Goal: Navigation & Orientation: Find specific page/section

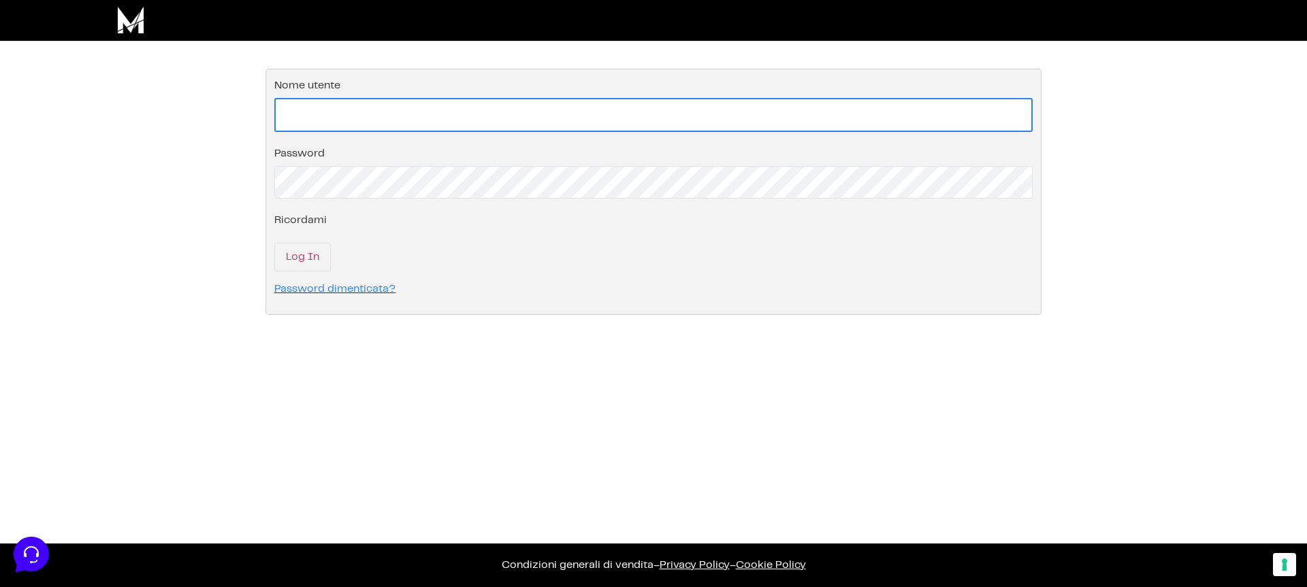
paste input "[EMAIL_ADDRESS][DOMAIN_NAME]"
type input "[EMAIL_ADDRESS][DOMAIN_NAME]"
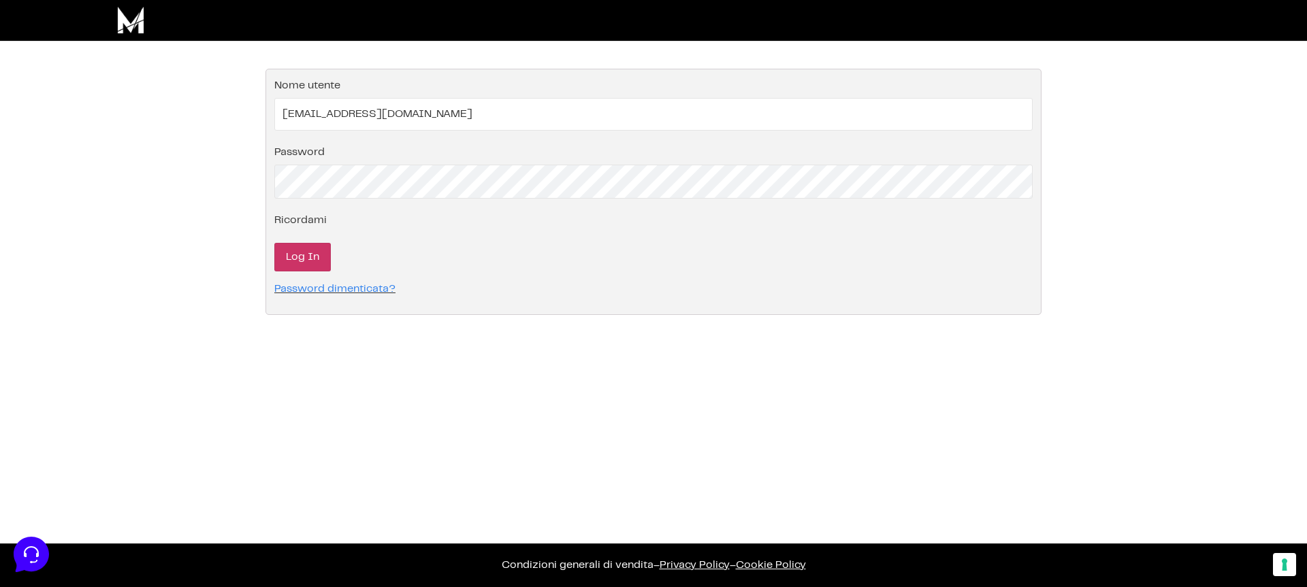
click at [313, 253] on input "Log In" at bounding box center [302, 257] width 56 height 29
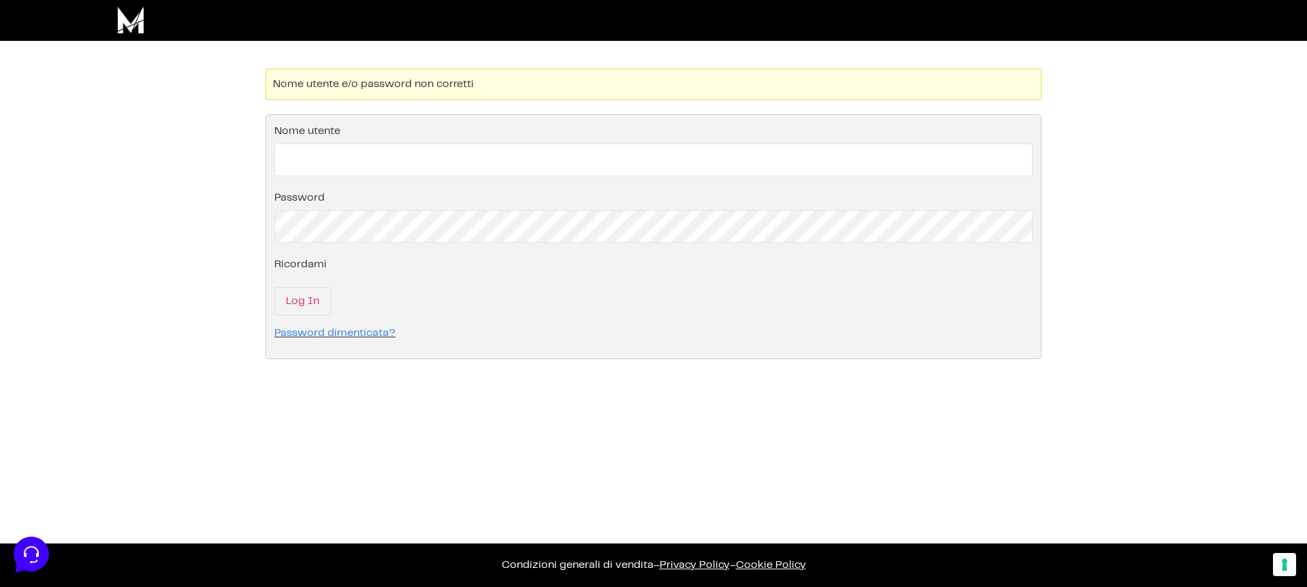
click at [356, 133] on p "Nome utente" at bounding box center [653, 147] width 758 height 57
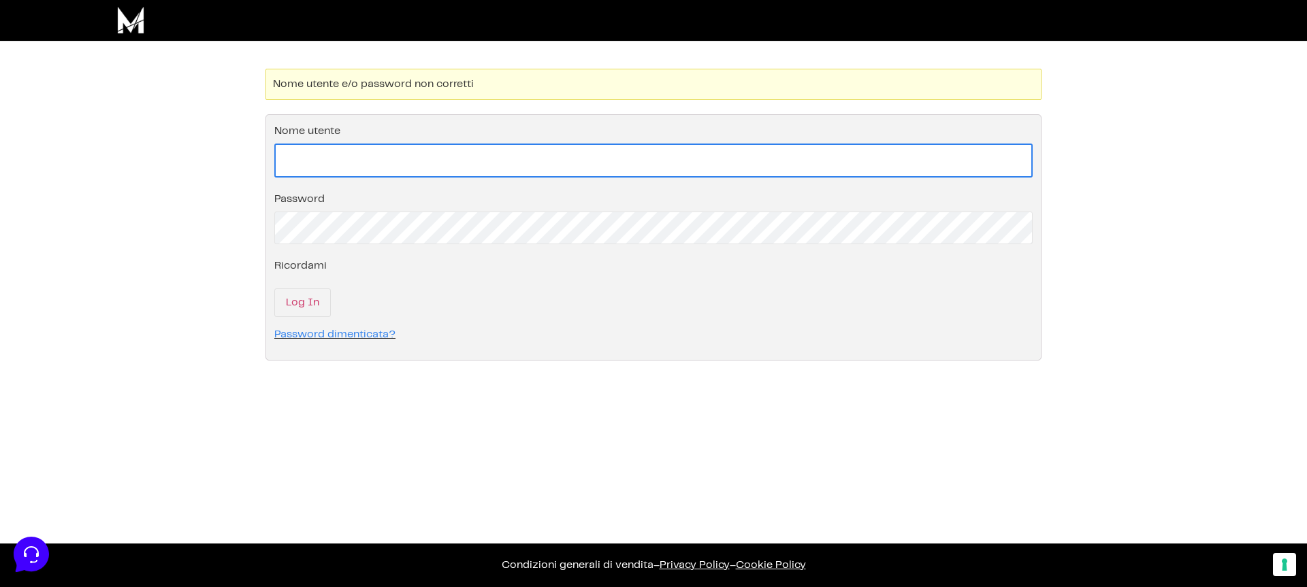
click at [314, 161] on input "Nome utente" at bounding box center [653, 161] width 758 height 34
type input "[EMAIL_ADDRESS][DOMAIN_NAME]"
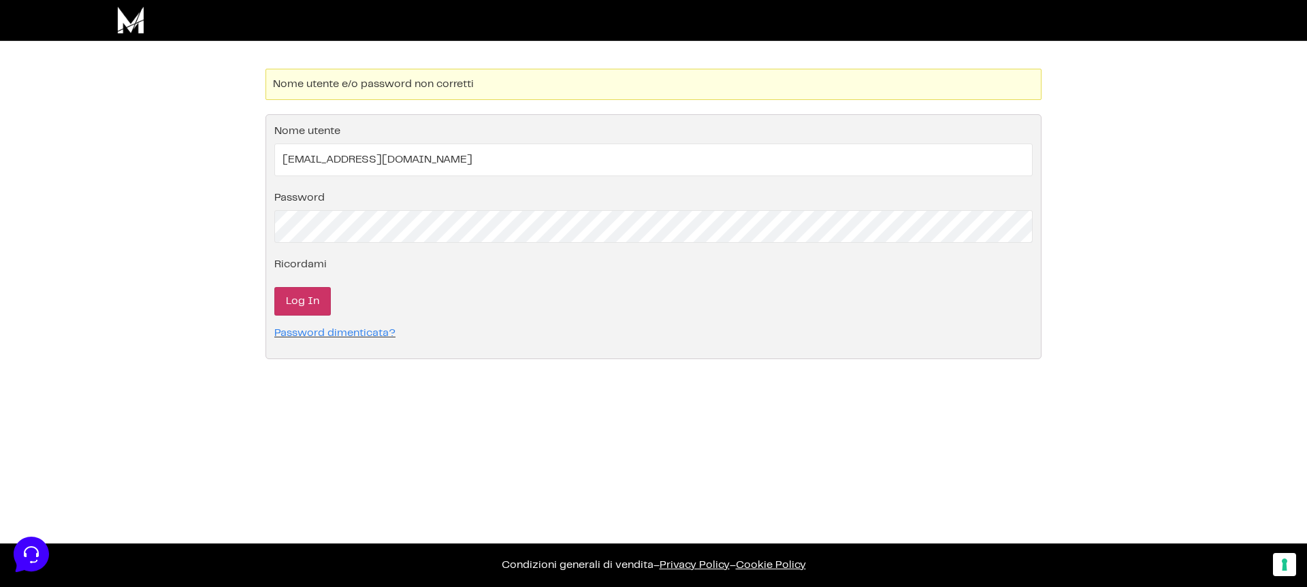
click at [298, 316] on fieldset "Effettua il login nel tuo account Nome utente info@aspettereiumile.com Password…" at bounding box center [653, 236] width 776 height 245
click at [297, 304] on input "Log In" at bounding box center [302, 301] width 56 height 29
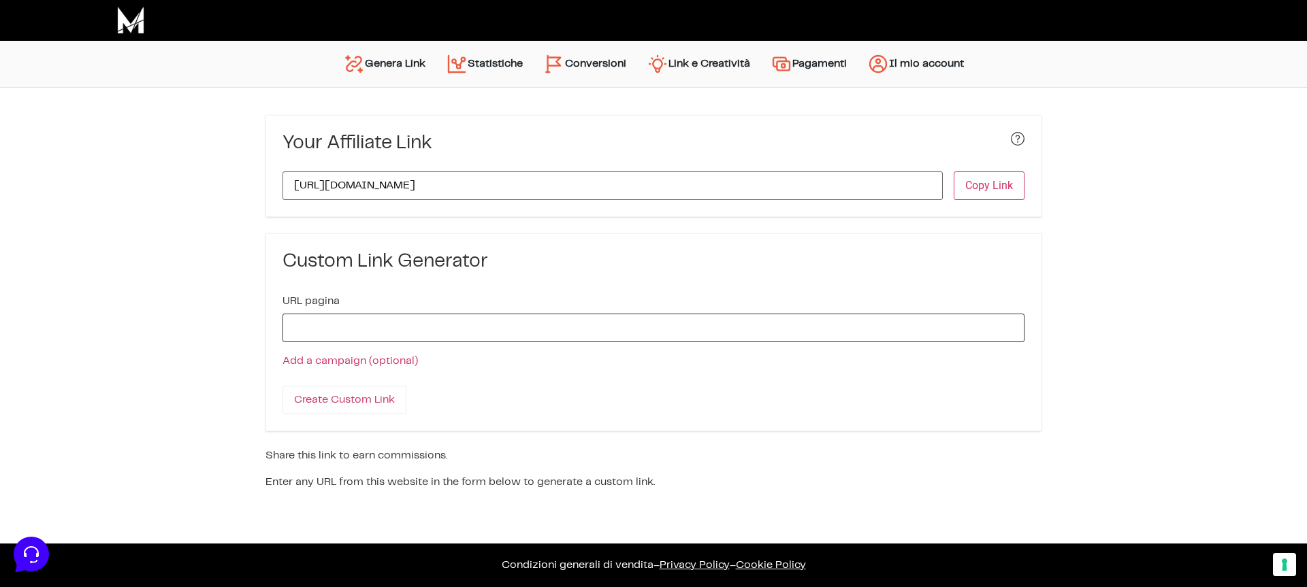
click at [441, 319] on input "URL pagina" at bounding box center [653, 328] width 742 height 29
click at [600, 57] on link "Conversioni" at bounding box center [584, 64] width 103 height 33
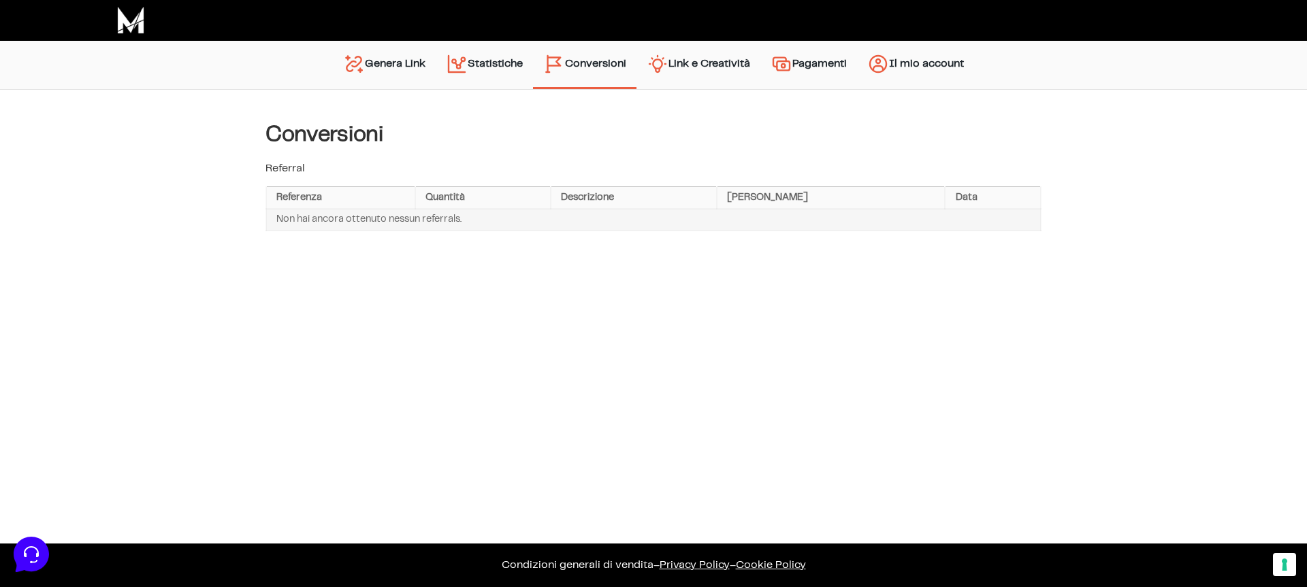
click at [719, 69] on link "Link e Creatività" at bounding box center [698, 65] width 124 height 35
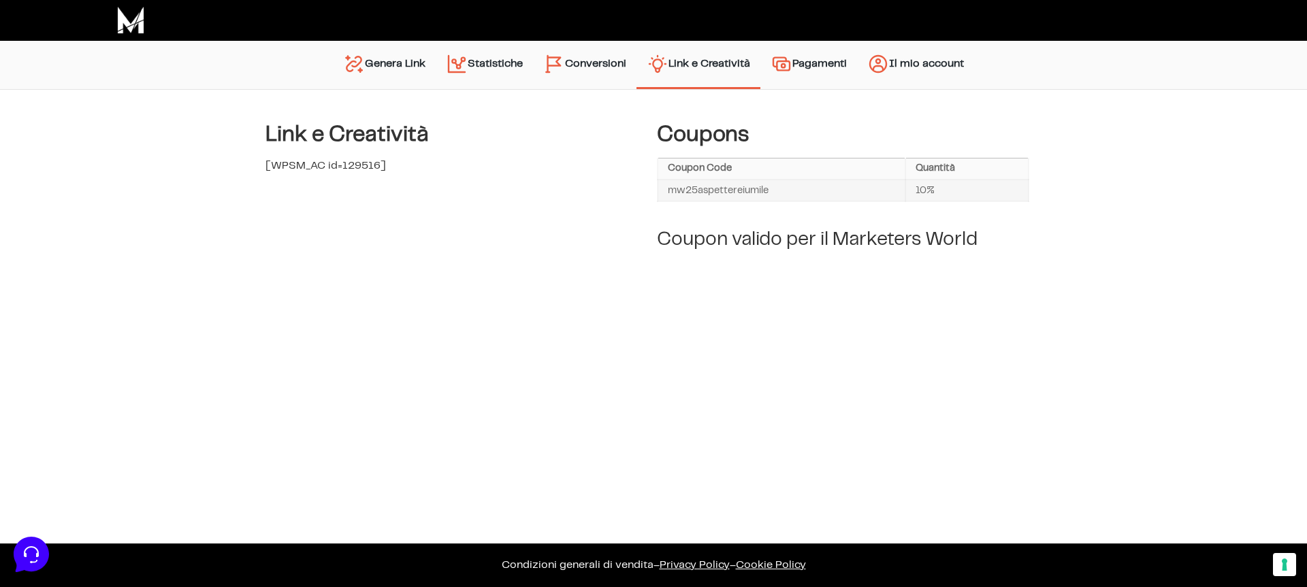
click at [820, 72] on link "Pagamenti" at bounding box center [808, 65] width 97 height 35
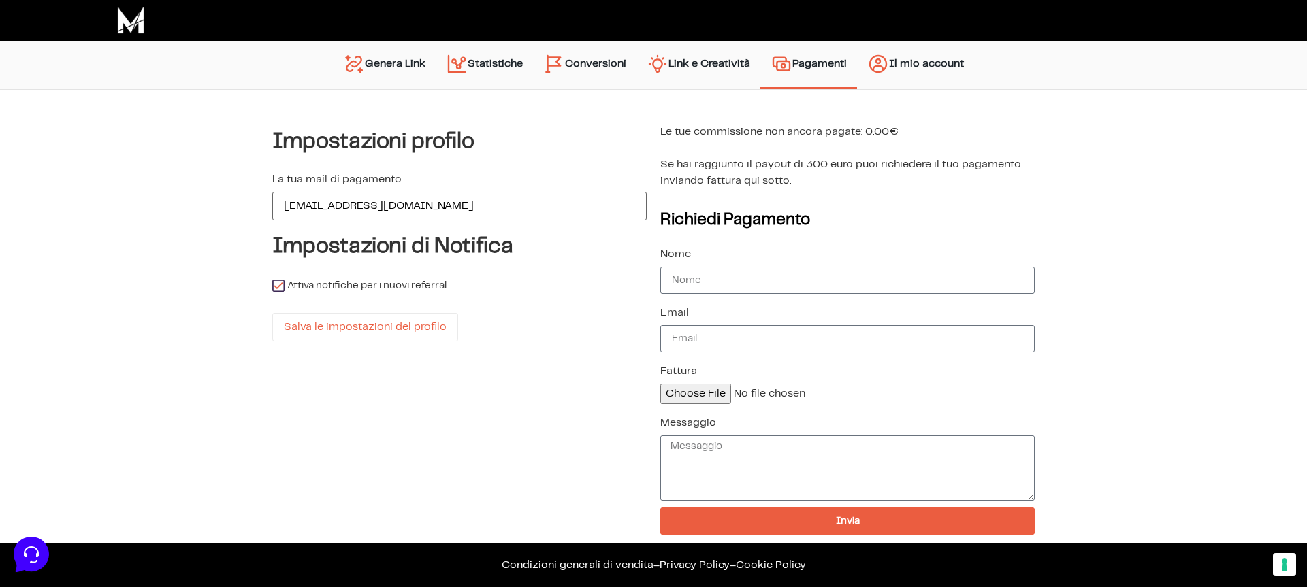
click at [468, 55] on link "Statistiche" at bounding box center [484, 65] width 97 height 35
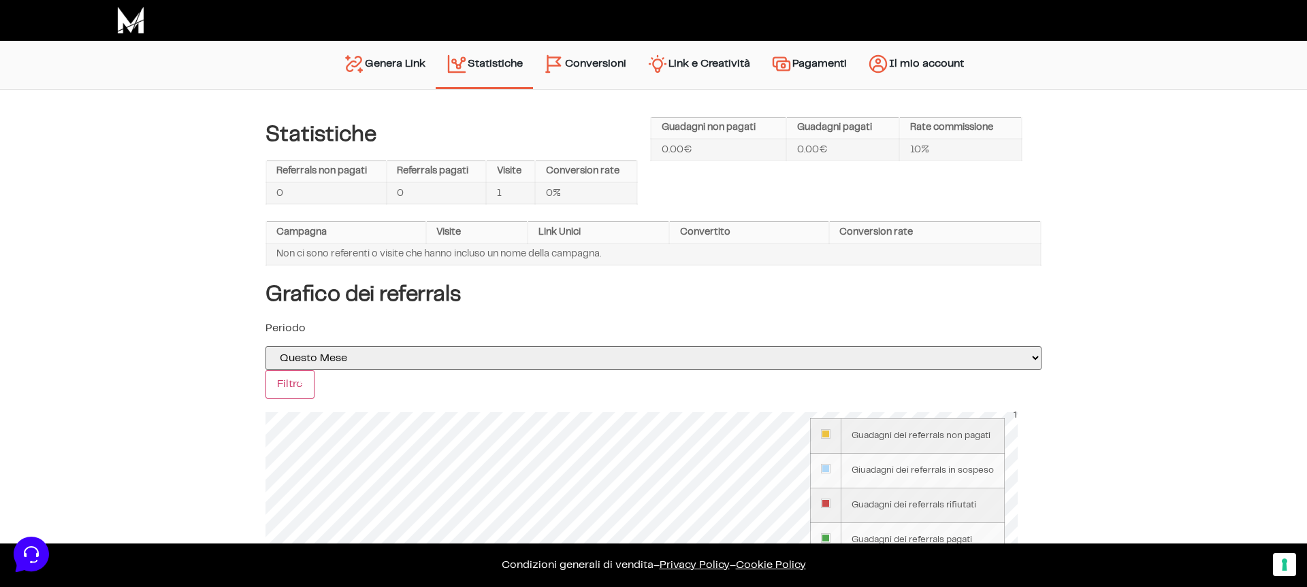
scroll to position [92, 0]
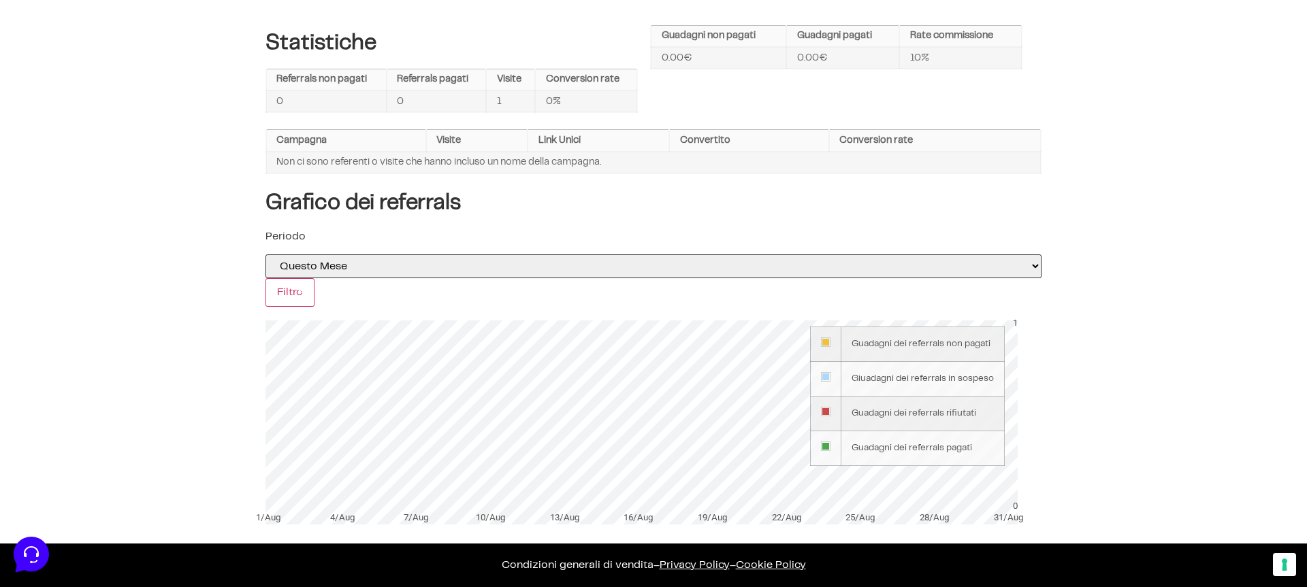
click at [460, 268] on select "Oggi Ieri Questa Settimana La scorsa settimana selected='selected' Questo Mese …" at bounding box center [653, 267] width 776 height 24
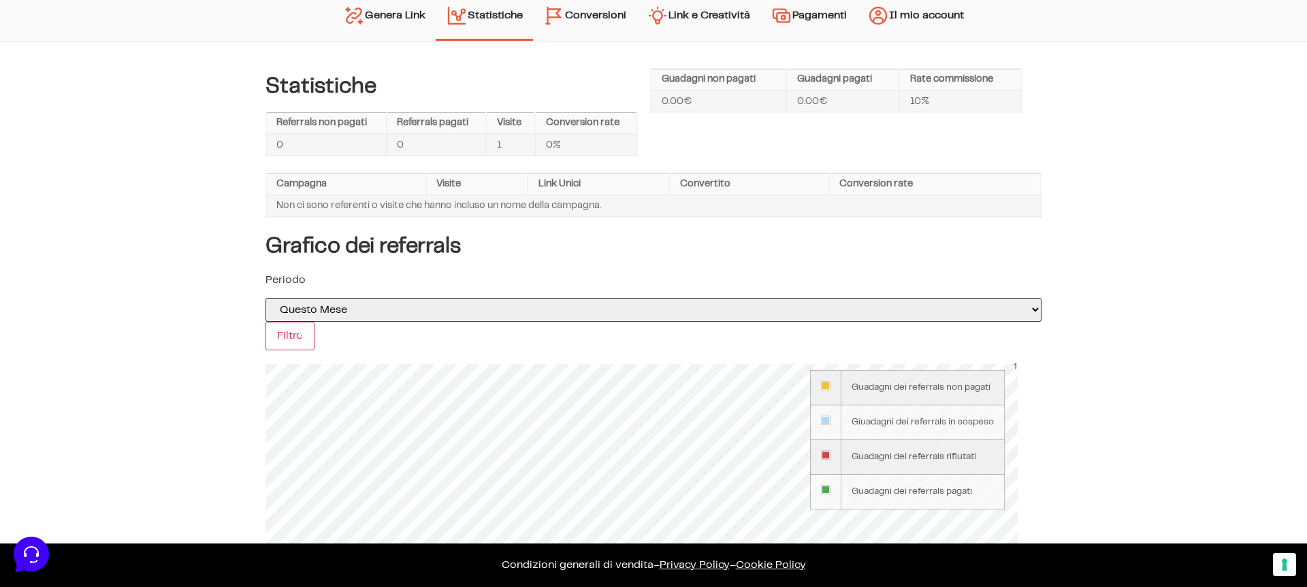
scroll to position [0, 0]
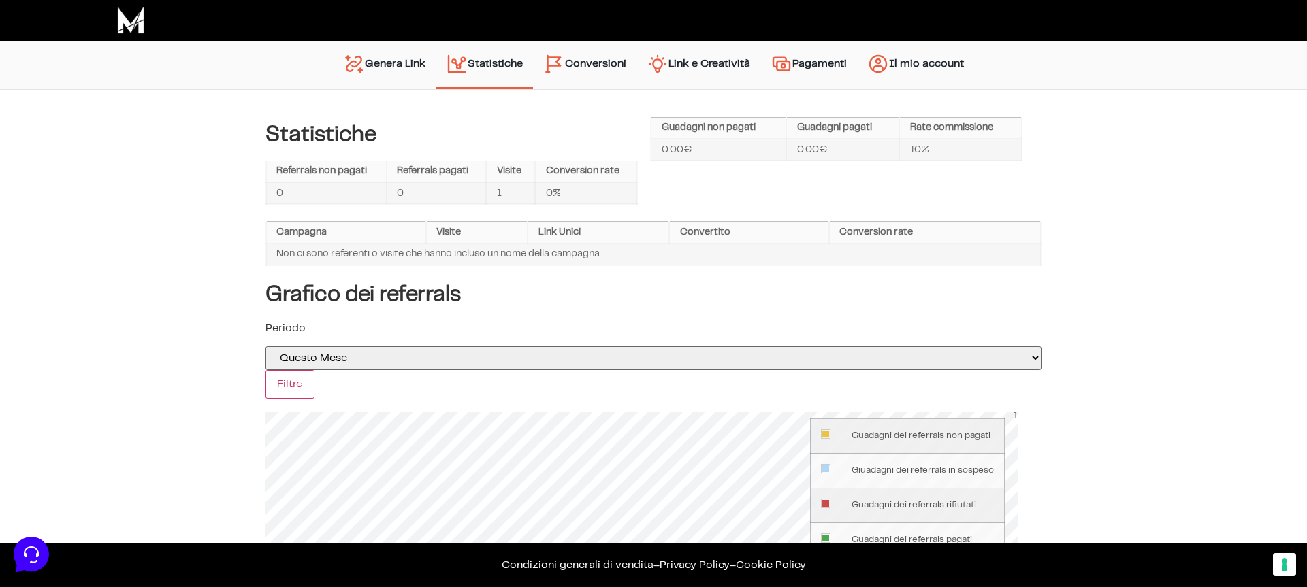
click at [380, 58] on link "Genera Link" at bounding box center [384, 65] width 103 height 35
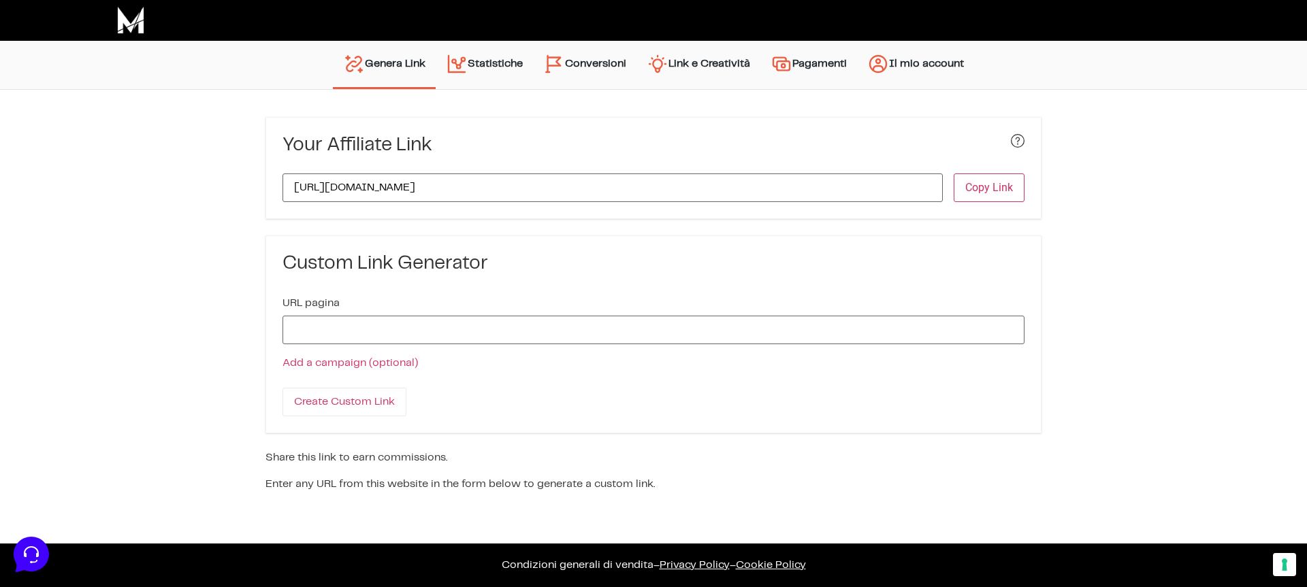
click at [488, 65] on link "Statistiche" at bounding box center [484, 65] width 97 height 35
